Goal: Information Seeking & Learning: Learn about a topic

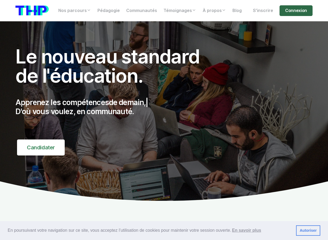
click at [290, 11] on link "Connexion" at bounding box center [296, 10] width 33 height 11
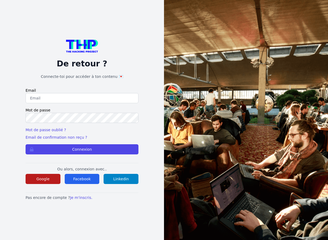
click at [53, 181] on button "Google" at bounding box center [43, 179] width 35 height 10
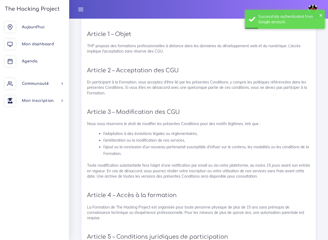
scroll to position [196, 0]
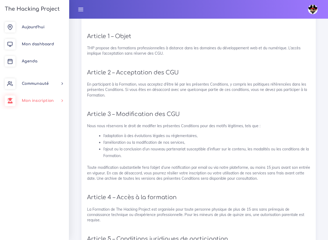
click at [48, 99] on span "Mon inscription" at bounding box center [38, 101] width 32 height 4
click at [44, 118] on link "Choisir un parcours" at bounding box center [33, 115] width 69 height 12
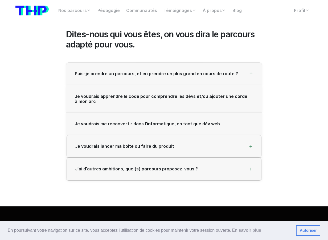
scroll to position [851, 0]
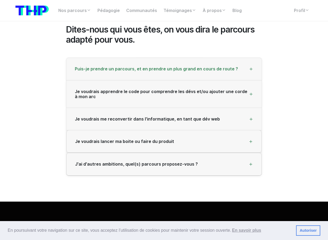
click at [146, 75] on div "Puis-je prendre un parcours, et en prendre un plus grand en cours de route ?" at bounding box center [164, 69] width 196 height 22
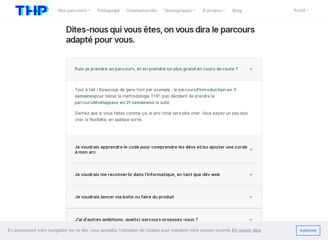
click at [146, 75] on div "Puis-je prendre un parcours, et en prendre un plus grand en cours de route ?" at bounding box center [164, 69] width 196 height 22
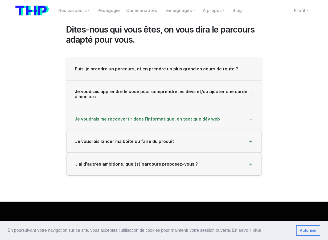
click at [178, 124] on div "Je voudrais me reconvertir dans l'informatique, en tant que dév web" at bounding box center [164, 119] width 196 height 22
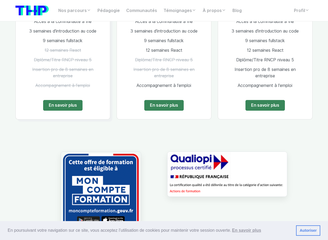
scroll to position [386, 0]
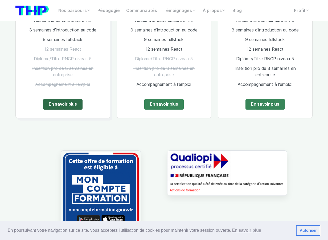
click at [69, 108] on link "En savoir plus" at bounding box center [62, 104] width 39 height 11
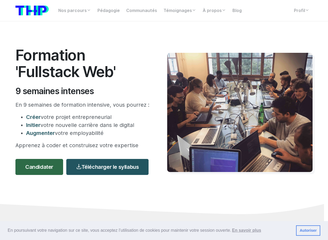
click at [55, 167] on link "Candidater" at bounding box center [39, 167] width 48 height 16
